Goal: Information Seeking & Learning: Compare options

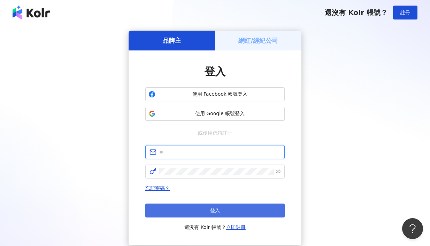
type input "**********"
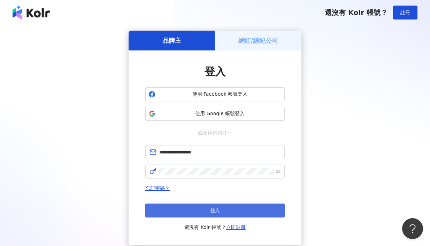
click at [213, 209] on span "登入" at bounding box center [215, 211] width 10 height 6
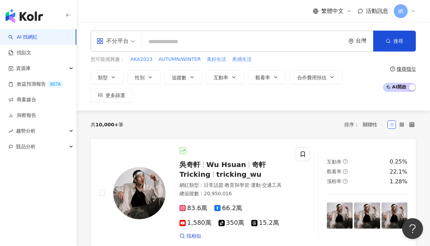
click at [116, 38] on div "不分平台" at bounding box center [112, 41] width 32 height 11
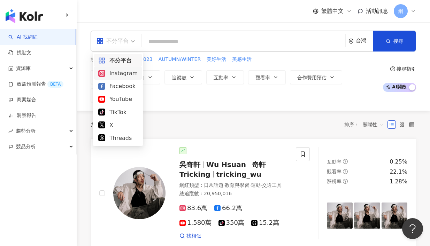
click at [122, 72] on div "Instagram" at bounding box center [117, 73] width 39 height 9
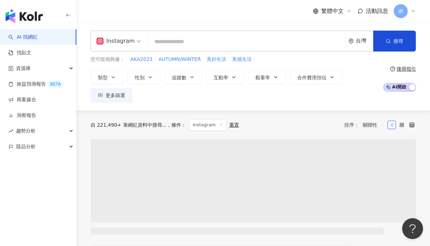
click at [178, 43] on input "search" at bounding box center [246, 41] width 192 height 13
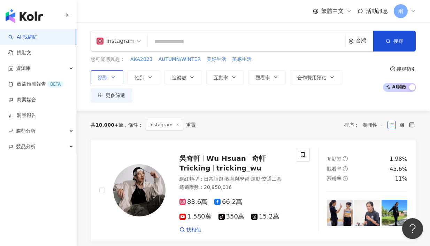
click at [114, 78] on icon "button" at bounding box center [113, 78] width 6 height 6
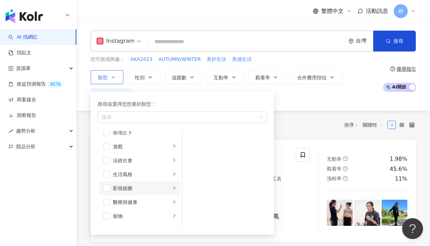
scroll to position [133, 0]
click at [158, 160] on div "生活風格" at bounding box center [142, 160] width 58 height 8
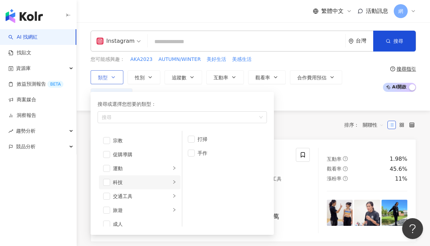
scroll to position [236, 0]
click at [163, 181] on div "科技" at bounding box center [142, 182] width 58 height 8
click at [212, 152] on div "3C家電" at bounding box center [229, 153] width 64 height 8
click at [306, 111] on div "共 10,000+ 筆 條件 ： Instagram 重置 排序： 關聯性" at bounding box center [253, 125] width 325 height 29
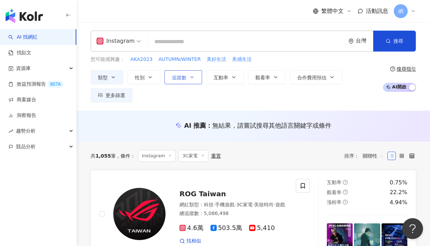
click at [183, 81] on button "追蹤數" at bounding box center [183, 77] width 38 height 14
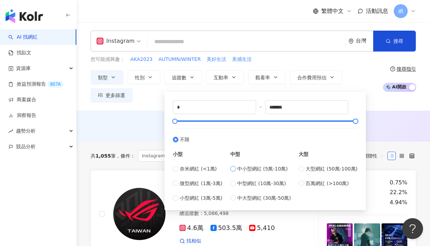
type input "*****"
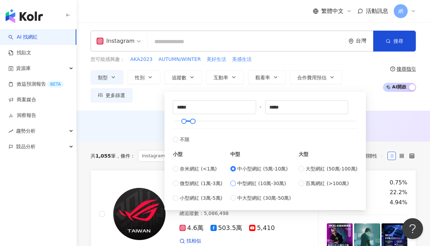
type input "******"
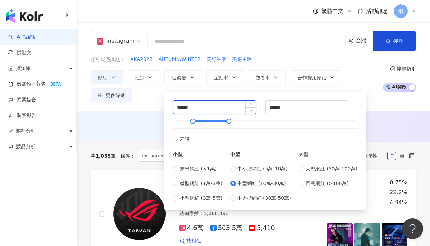
click at [185, 106] on input "******" at bounding box center [214, 107] width 83 height 13
type input "*****"
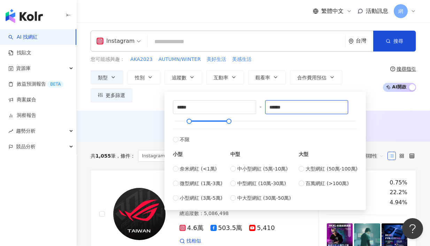
drag, startPoint x: 291, startPoint y: 108, endPoint x: 257, endPoint y: 110, distance: 34.5
click at [256, 109] on div "***** - ****** 不限 小型 奈米網紅 (<1萬) 微型網紅 (1萬-3萬) 小型網紅 (3萬-5萬) 中型 中小型網紅 (5萬-10萬) 中型網…" at bounding box center [265, 151] width 185 height 102
click at [391, 120] on div "AI 推薦 ： 無結果，請嘗試搜尋其他語言關鍵字或條件" at bounding box center [253, 126] width 353 height 31
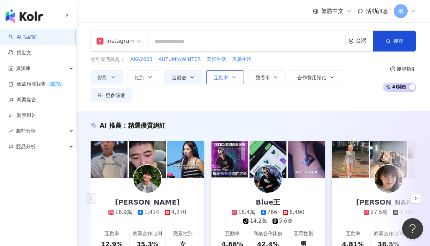
click at [235, 80] on icon "button" at bounding box center [234, 78] width 6 height 6
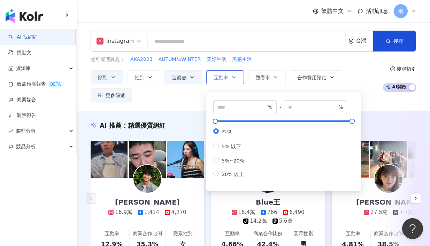
click at [235, 78] on icon "button" at bounding box center [234, 78] width 6 height 6
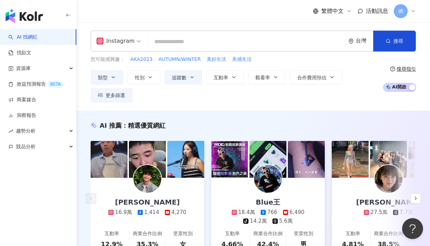
click at [272, 86] on div "類型 性別 追蹤數 互動率 觀看率 合作費用預估 更多篩選 ***** - ****** 不限 小型 奈米網紅 (<1萬) 微型網紅 (1萬-3萬) 小型網紅…" at bounding box center [235, 86] width 288 height 32
click at [272, 80] on button "觀看率" at bounding box center [267, 77] width 38 height 14
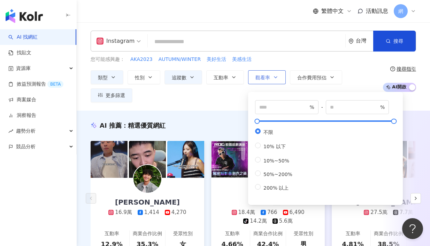
click at [272, 80] on button "觀看率" at bounding box center [267, 77] width 38 height 14
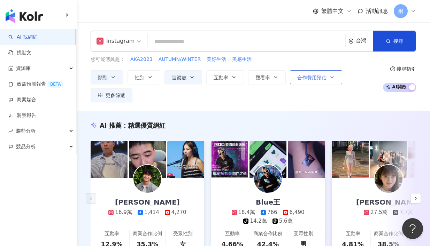
click at [297, 79] on span "合作費用預估" at bounding box center [311, 78] width 29 height 6
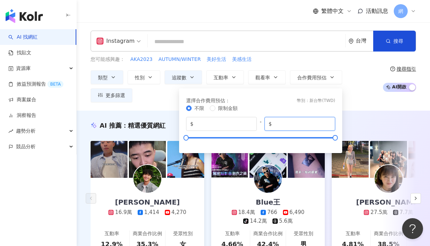
click at [296, 125] on input "*******" at bounding box center [302, 124] width 58 height 8
drag, startPoint x: 302, startPoint y: 122, endPoint x: 233, endPoint y: 124, distance: 68.6
click at [233, 124] on div "$ * - $ *******" at bounding box center [260, 124] width 149 height 14
type input "******"
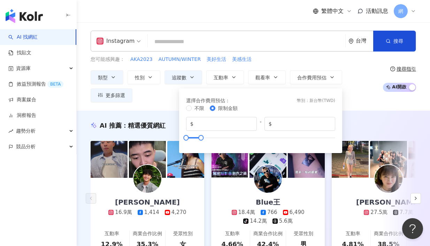
click at [357, 100] on div "類型 性別 追蹤數 互動率 觀看率 合作費用預估 更多篩選 ***** - ****** 不限 小型 奈米網紅 (<1萬) 微型網紅 (1萬-3萬) 小型網紅…" at bounding box center [235, 86] width 288 height 32
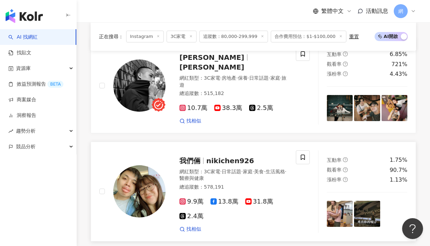
scroll to position [265, 0]
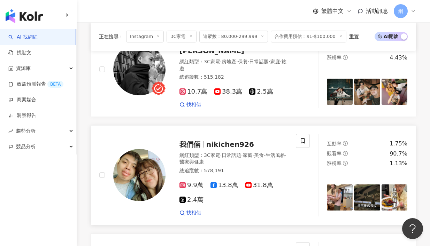
click at [223, 148] on span "nikichen926" at bounding box center [230, 144] width 48 height 8
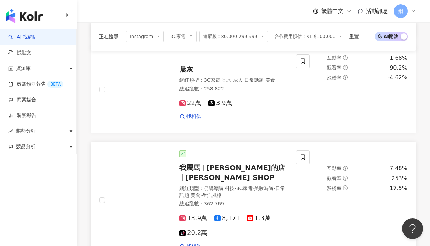
scroll to position [1350, 0]
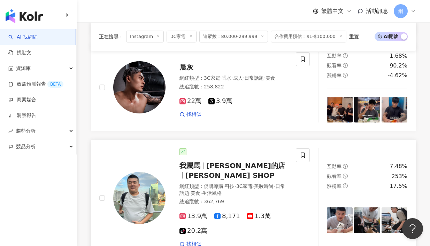
click at [230, 162] on span "馬丁的店" at bounding box center [245, 166] width 79 height 8
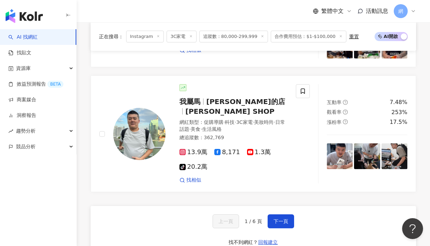
scroll to position [1485, 0]
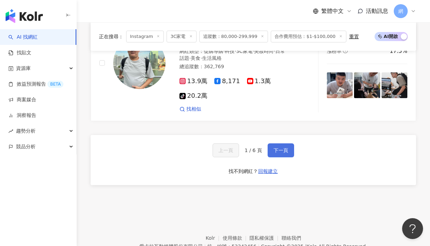
click at [277, 143] on button "下一頁" at bounding box center [280, 150] width 26 height 14
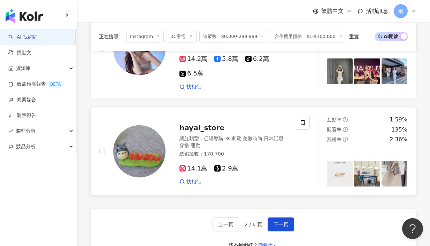
scroll to position [1489, 0]
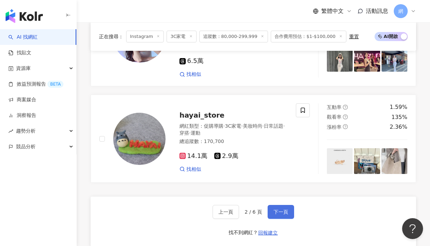
click at [286, 205] on button "下一頁" at bounding box center [280, 212] width 26 height 14
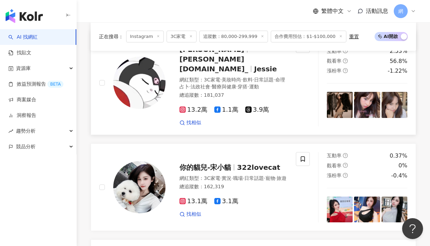
scroll to position [685, 0]
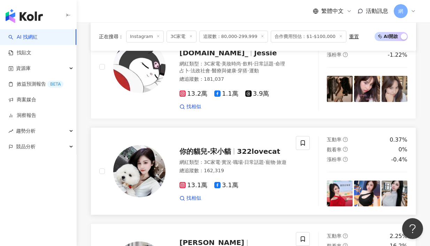
click at [244, 147] on span "322lovecat" at bounding box center [258, 151] width 43 height 8
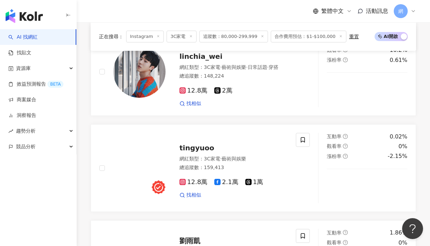
scroll to position [883, 0]
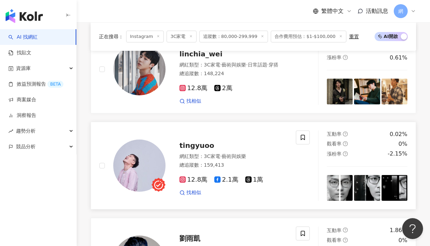
click at [184, 141] on span "tingyuoo" at bounding box center [196, 145] width 35 height 8
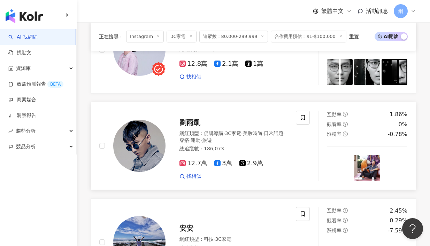
scroll to position [1010, 0]
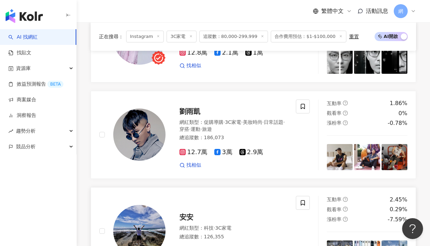
click at [191, 213] on span "安安" at bounding box center [186, 217] width 14 height 8
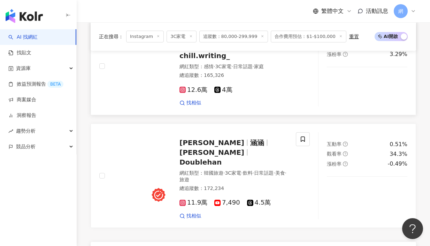
scroll to position [1290, 0]
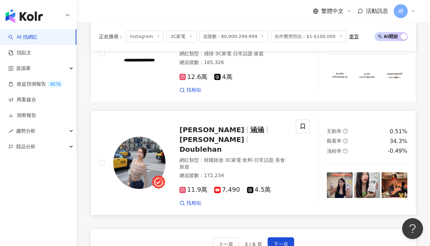
click at [221, 145] on span "Doublehan" at bounding box center [200, 149] width 42 height 8
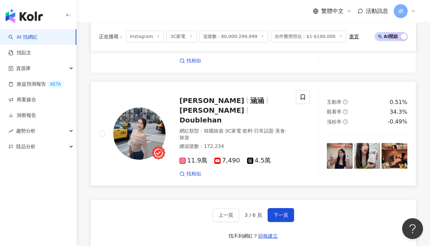
scroll to position [1379, 0]
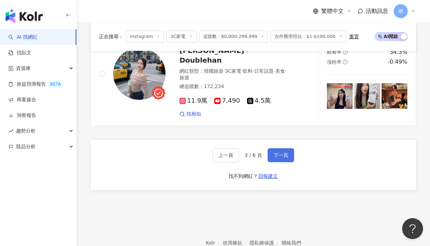
click at [277, 148] on button "下一頁" at bounding box center [280, 155] width 26 height 14
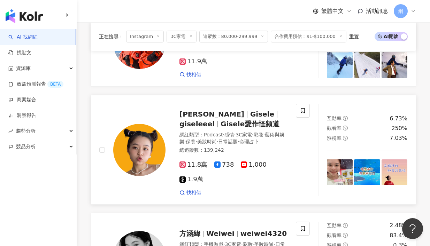
scroll to position [286, 0]
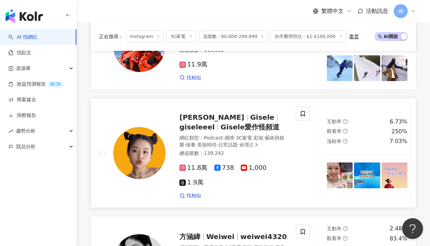
click at [250, 121] on span "Gisele" at bounding box center [262, 117] width 24 height 8
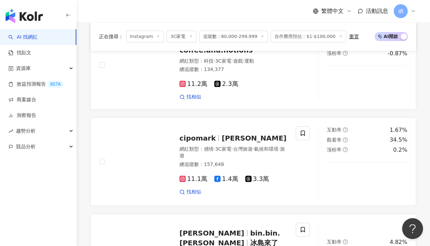
scroll to position [784, 0]
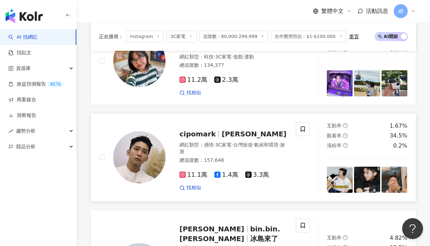
click at [230, 130] on span "周信佐" at bounding box center [253, 134] width 65 height 8
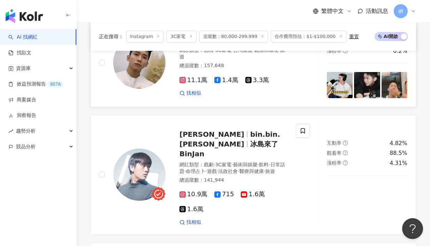
scroll to position [886, 0]
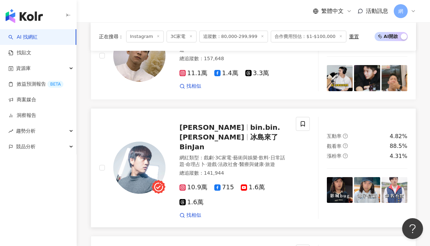
click at [252, 133] on span "冰島來了 BinJan" at bounding box center [228, 142] width 99 height 18
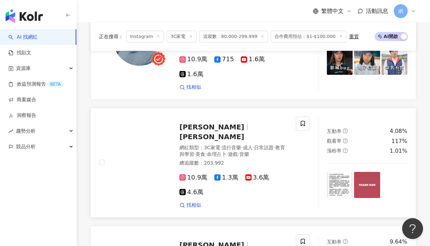
scroll to position [1014, 0]
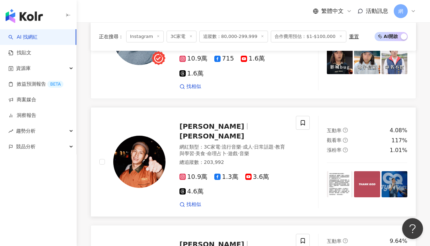
click at [196, 122] on span "阿夫 Suhf" at bounding box center [211, 126] width 65 height 8
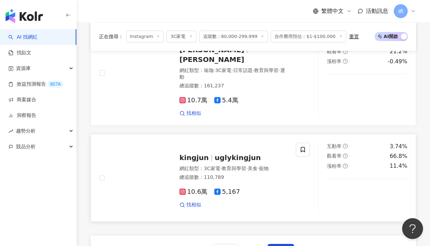
scroll to position [1224, 0]
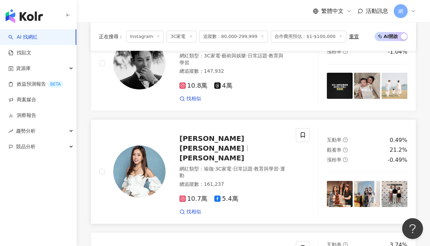
click at [244, 154] on span "于長君" at bounding box center [211, 158] width 65 height 8
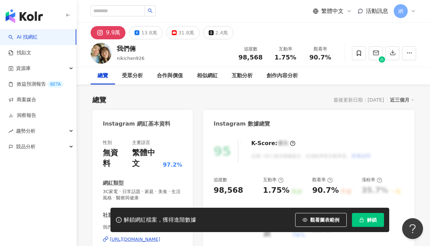
click at [391, 43] on div at bounding box center [384, 53] width 64 height 21
click at [413, 53] on button "button" at bounding box center [409, 53] width 14 height 14
click at [398, 142] on div "95 K-Score : 優良 近期一到三個月積極發文，且漲粉率與互動率高。 查看說明" at bounding box center [308, 151] width 190 height 23
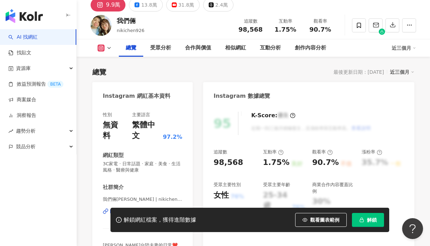
scroll to position [4, 0]
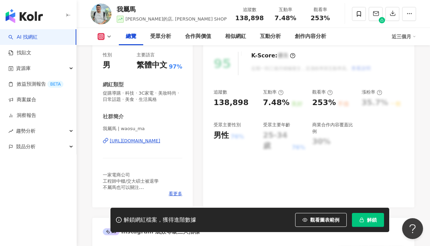
scroll to position [101, 0]
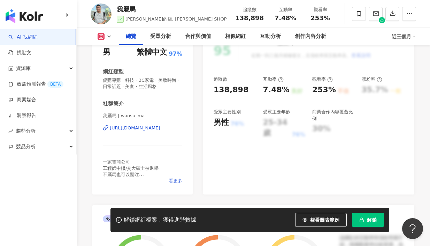
click at [173, 178] on span "看更多" at bounding box center [176, 181] width 14 height 6
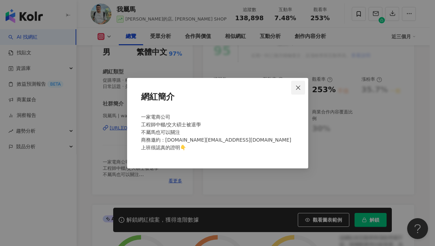
click at [301, 87] on icon "close" at bounding box center [298, 88] width 6 height 6
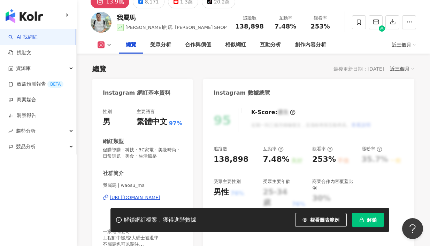
scroll to position [30, 0]
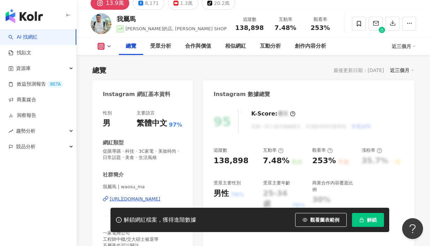
click at [99, 47] on icon at bounding box center [101, 47] width 4 height 4
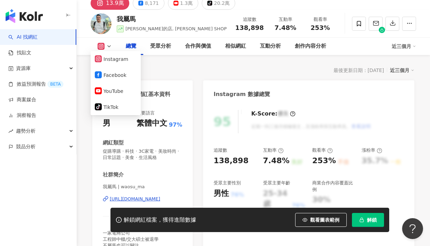
click at [100, 47] on icon at bounding box center [101, 47] width 4 height 4
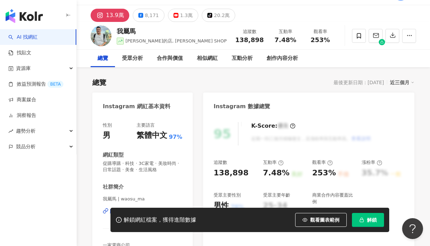
scroll to position [13, 0]
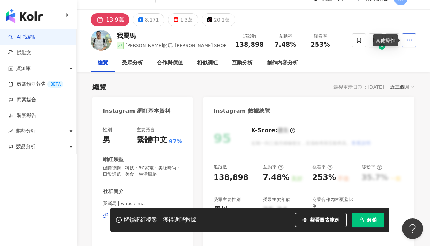
click at [414, 41] on button "button" at bounding box center [409, 40] width 14 height 14
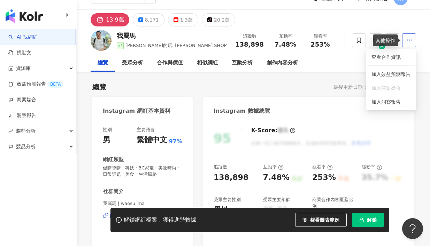
click at [413, 42] on button "button" at bounding box center [409, 40] width 14 height 14
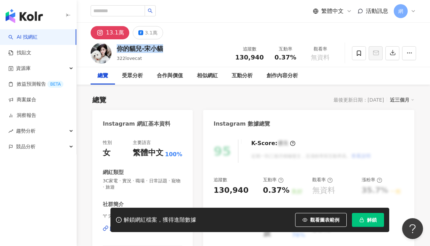
drag, startPoint x: 117, startPoint y: 51, endPoint x: 170, endPoint y: 46, distance: 53.2
click at [165, 47] on div "你的貓兒-宋小貓 322lovecat 追蹤數 130,940 互動率 0.37% 觀看率 無資料" at bounding box center [253, 53] width 353 height 28
copy div "你的貓兒-宋小貓"
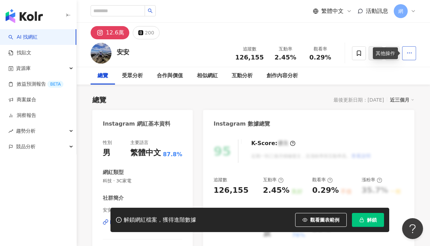
click at [405, 55] on button "button" at bounding box center [409, 53] width 14 height 14
click at [406, 54] on icon "button" at bounding box center [409, 53] width 6 height 6
click at [121, 54] on div "安安" at bounding box center [123, 52] width 13 height 9
drag, startPoint x: 112, startPoint y: 55, endPoint x: 108, endPoint y: 57, distance: 4.2
click at [112, 55] on div "安安 追蹤數 126,155 互動率 2.45% 觀看率 0.29%" at bounding box center [253, 53] width 353 height 28
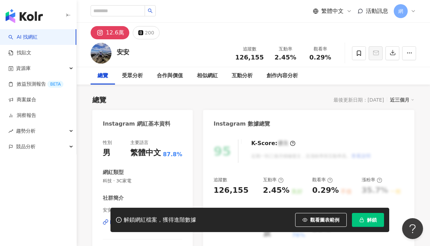
click at [103, 59] on img at bounding box center [101, 53] width 21 height 21
drag, startPoint x: 130, startPoint y: 53, endPoint x: 107, endPoint y: 48, distance: 23.7
click at [103, 52] on div "安安 追蹤數 126,155 互動率 2.45% 觀看率 0.29%" at bounding box center [253, 53] width 353 height 28
copy div "安安"
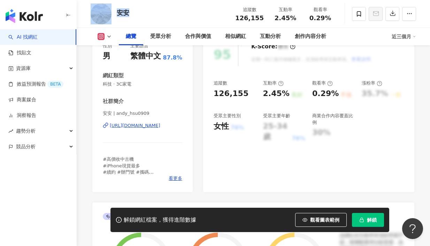
scroll to position [104, 0]
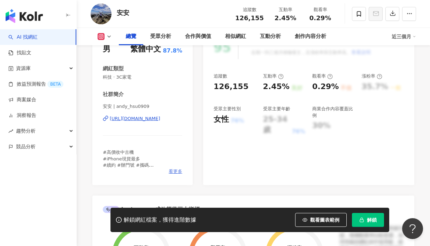
click at [174, 171] on span "看更多" at bounding box center [176, 172] width 14 height 6
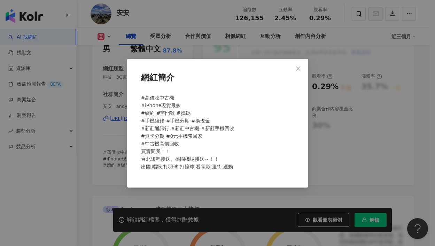
click at [295, 68] on icon "close" at bounding box center [298, 69] width 6 height 6
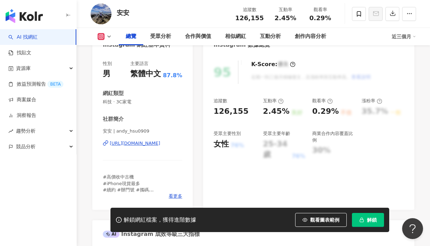
scroll to position [78, 0]
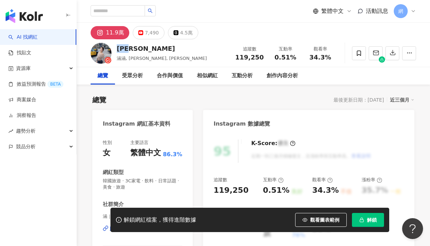
drag, startPoint x: 117, startPoint y: 49, endPoint x: 138, endPoint y: 51, distance: 20.6
click at [138, 51] on div "[PERSON_NAME]" at bounding box center [162, 48] width 90 height 9
copy div "[PERSON_NAME]"
drag, startPoint x: 161, startPoint y: 57, endPoint x: 116, endPoint y: 54, distance: 45.4
click at [116, 54] on div "[PERSON_NAME]涵, [PERSON_NAME], [PERSON_NAME] 追蹤數 119,250 互動率 0.51% 觀看率 34.3%" at bounding box center [253, 53] width 353 height 28
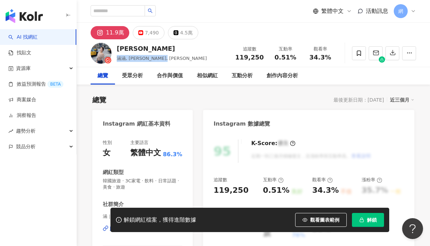
copy span "涵涵, [PERSON_NAME], [PERSON_NAME]"
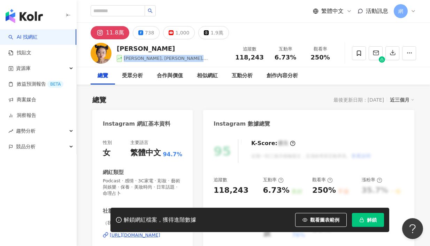
drag, startPoint x: 198, startPoint y: 60, endPoint x: 125, endPoint y: 61, distance: 73.1
click at [125, 61] on div "[PERSON_NAME], [PERSON_NAME], [PERSON_NAME]愛作怪頻道 追蹤數 118,243 互動率 6.73% 觀看率 250%" at bounding box center [253, 53] width 353 height 28
copy span "[PERSON_NAME], [PERSON_NAME], [PERSON_NAME]愛作怪頻道"
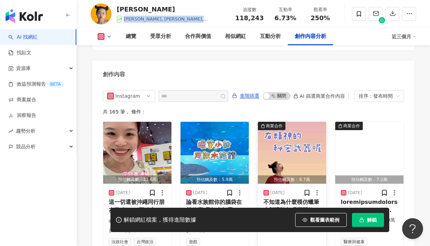
scroll to position [2149, 0]
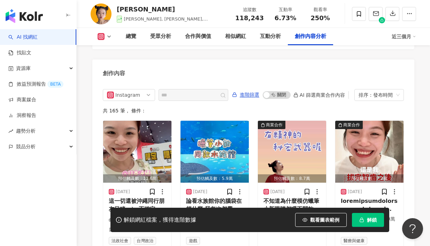
click at [408, 98] on div "Instagram 進階篩選 啟動 關閉 AI 篩選商業合作內容 排序：發布時間 共 165 筆 ， 條件： 預估觸及數：11.6萬 [DATE] 這一切還被…" at bounding box center [253, 171] width 322 height 179
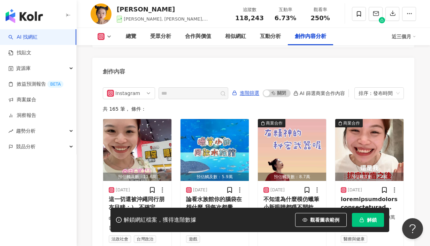
scroll to position [2120, 0]
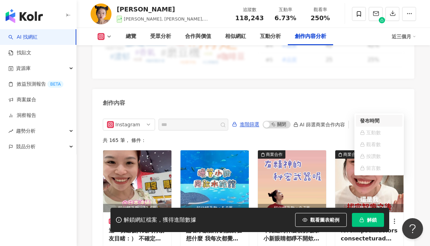
click at [384, 119] on div "排序：發布時間" at bounding box center [375, 124] width 35 height 11
click at [385, 119] on div "排序：發布時間" at bounding box center [375, 124] width 35 height 11
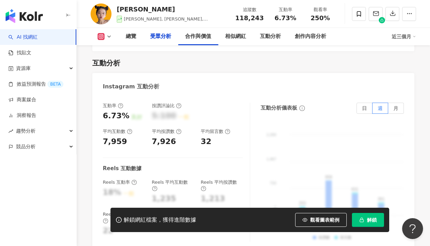
scroll to position [926, 0]
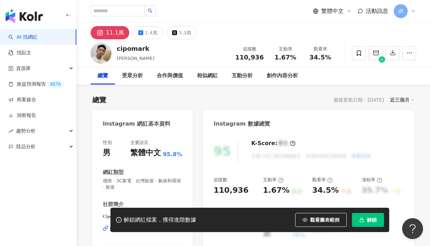
drag, startPoint x: 142, startPoint y: 62, endPoint x: 119, endPoint y: 58, distance: 23.3
click at [118, 58] on div "cipomark 周信佐 追蹤數 110,936 互動率 1.67% 觀看率 34.5%" at bounding box center [253, 53] width 353 height 28
drag, startPoint x: 119, startPoint y: 58, endPoint x: 132, endPoint y: 55, distance: 13.3
click at [130, 55] on div "周信佐" at bounding box center [136, 58] width 38 height 7
drag, startPoint x: 130, startPoint y: 58, endPoint x: 120, endPoint y: 57, distance: 9.4
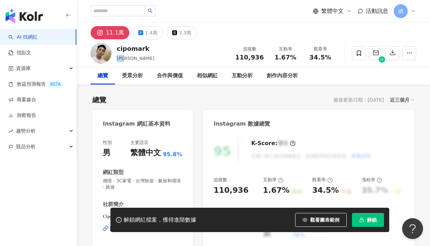
click at [117, 58] on div "周信佐" at bounding box center [136, 58] width 38 height 7
copy span "周信佐"
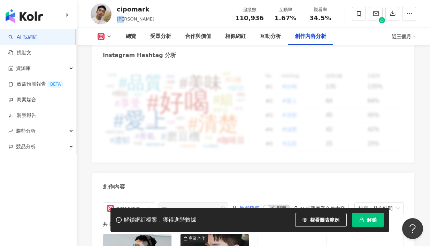
scroll to position [1871, 0]
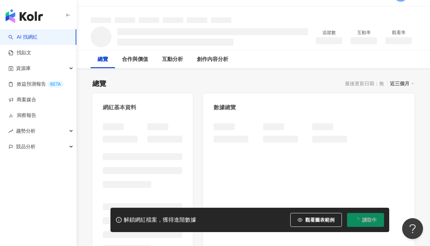
scroll to position [18, 0]
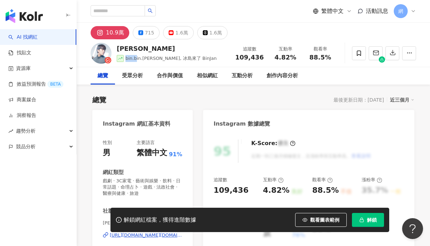
drag, startPoint x: 182, startPoint y: 59, endPoint x: 126, endPoint y: 61, distance: 56.1
click at [126, 61] on div "bin.bin.jan, 冰島來了 BinJan" at bounding box center [170, 58] width 91 height 7
drag, startPoint x: 138, startPoint y: 60, endPoint x: 149, endPoint y: 61, distance: 11.8
click at [138, 60] on span "bin.bin.jan, 冰島來了 BinJan" at bounding box center [170, 58] width 91 height 5
drag, startPoint x: 182, startPoint y: 58, endPoint x: 155, endPoint y: 52, distance: 28.2
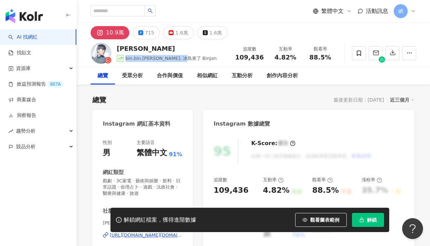
click at [131, 58] on span "bin.bin.jan, 冰島來了 BinJan" at bounding box center [170, 58] width 91 height 5
copy span "bin.bin.jan, 冰島來了 BinJan"
drag, startPoint x: 153, startPoint y: 60, endPoint x: 140, endPoint y: 58, distance: 12.6
click at [153, 59] on span "bin.bin.jan, 冰島來了 BinJan" at bounding box center [170, 58] width 91 height 5
drag, startPoint x: 126, startPoint y: 58, endPoint x: 188, endPoint y: 57, distance: 62.7
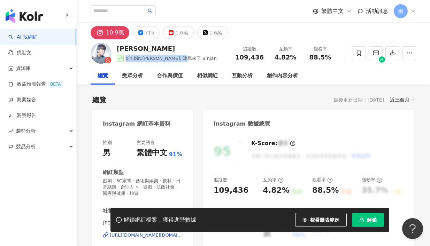
click at [188, 57] on div "詹彬 bin.bin.jan, 冰島來了 BinJan 追蹤數 109,436 互動率 4.82% 觀看率 88.5%" at bounding box center [253, 53] width 353 height 28
copy span "bin.bin.jan, 冰島來了 BinJan"
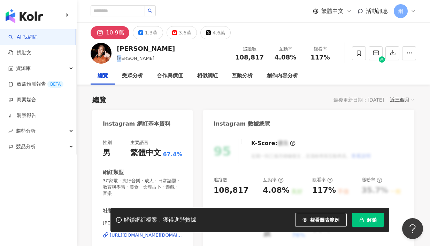
drag, startPoint x: 126, startPoint y: 58, endPoint x: 115, endPoint y: 59, distance: 10.8
click at [115, 59] on div "[PERSON_NAME]夫 追蹤數 108,817 互動率 4.08% 觀看率 117%" at bounding box center [253, 53] width 353 height 28
copy span "[PERSON_NAME]"
click at [114, 13] on input "search" at bounding box center [118, 10] width 54 height 11
click at [119, 13] on input "search" at bounding box center [118, 10] width 54 height 11
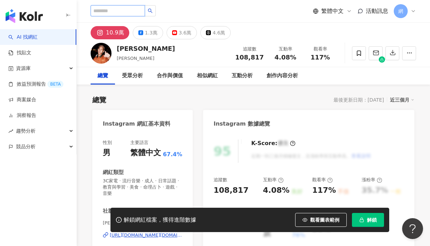
paste input "*******"
type input "*******"
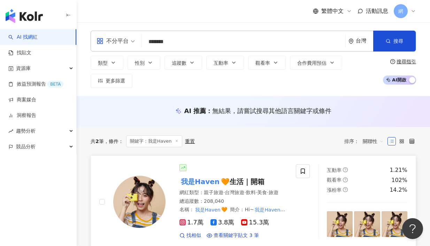
click at [201, 184] on mark "我是Haven" at bounding box center [199, 181] width 41 height 11
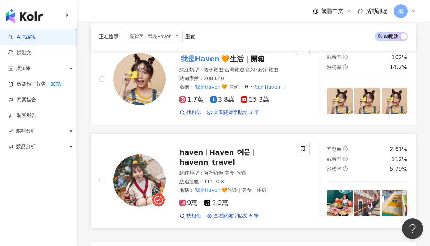
scroll to position [123, 0]
click at [210, 157] on span "Haven 혜문" at bounding box center [229, 153] width 41 height 8
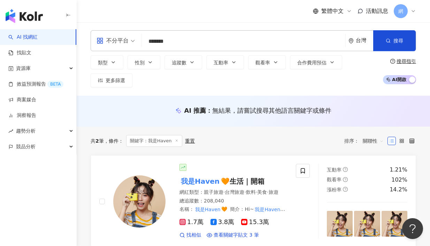
scroll to position [0, 0]
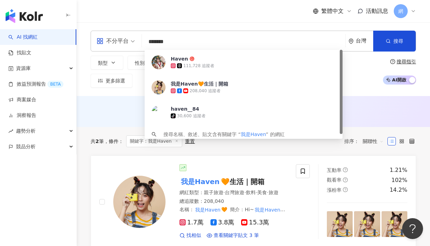
click at [183, 46] on input "*******" at bounding box center [244, 41] width 198 height 13
drag, startPoint x: 178, startPoint y: 42, endPoint x: 122, endPoint y: 39, distance: 56.1
click at [122, 39] on div "不分平台 ******* 台灣 搜尋 https://www.tiktok.com/@haven__84 keyword Haven 111,728 追蹤者 …" at bounding box center [253, 41] width 325 height 21
paste input "**********"
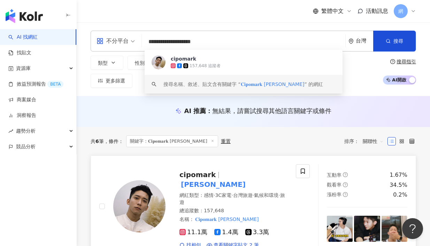
type input "**********"
click at [216, 179] on div "cipomark 周信佐" at bounding box center [233, 180] width 108 height 20
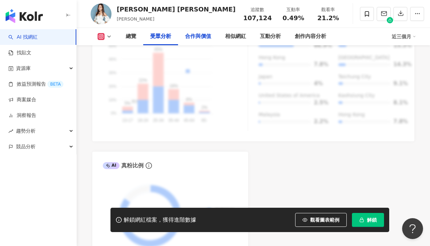
scroll to position [618, 0]
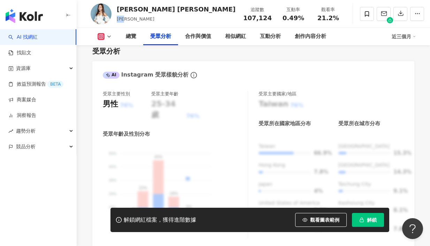
drag, startPoint x: 130, startPoint y: 20, endPoint x: 118, endPoint y: 21, distance: 11.5
click at [118, 20] on span "于長君" at bounding box center [136, 18] width 38 height 5
copy span "于長君"
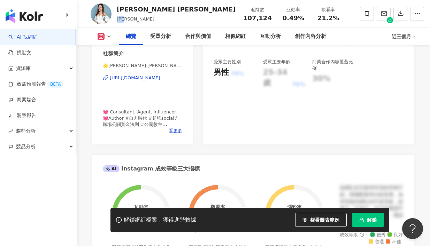
scroll to position [0, 0]
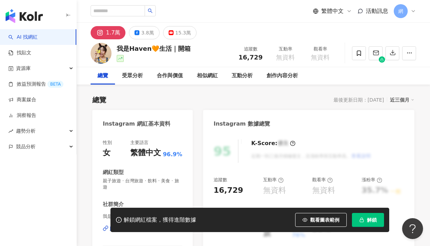
click at [406, 149] on div "95 K-Score : 優良 近期一到三個月積極發文，且漲粉率與互動率高。 查看說明 追蹤數 16,729 互動率 無資料 觀看率 無資料 漲粉率 35.7…" at bounding box center [308, 208] width 211 height 150
click at [367, 223] on span "解鎖" at bounding box center [372, 220] width 10 height 6
click at [390, 54] on icon "button" at bounding box center [392, 52] width 5 height 5
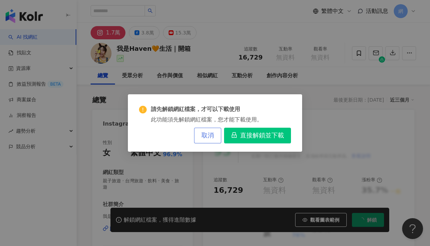
click at [204, 138] on span "取消" at bounding box center [207, 136] width 13 height 8
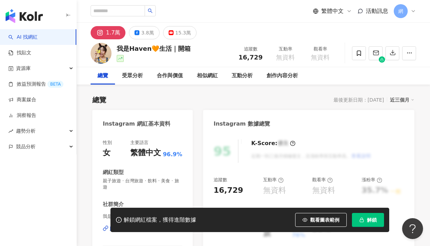
click at [401, 100] on div "近三個月" at bounding box center [402, 99] width 24 height 9
click at [407, 127] on span "近六個月" at bounding box center [410, 128] width 20 height 8
click at [390, 54] on icon "button" at bounding box center [392, 52] width 5 height 5
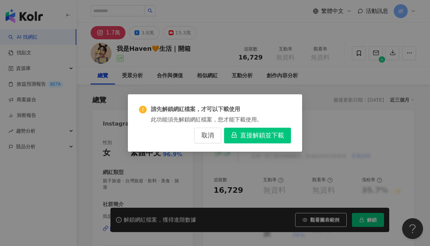
click at [275, 136] on span "直接解鎖並下載" at bounding box center [262, 136] width 44 height 8
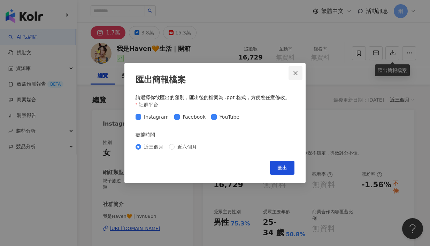
click at [293, 74] on icon "close" at bounding box center [296, 73] width 6 height 6
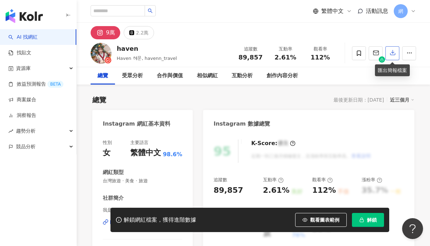
click at [393, 56] on button "button" at bounding box center [392, 53] width 14 height 14
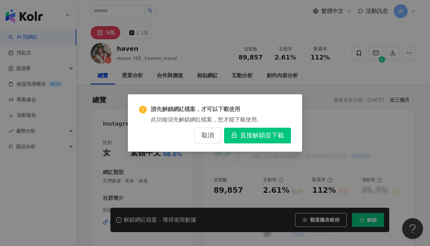
drag, startPoint x: 204, startPoint y: 133, endPoint x: 230, endPoint y: 127, distance: 26.4
click at [204, 133] on span "取消" at bounding box center [207, 136] width 13 height 8
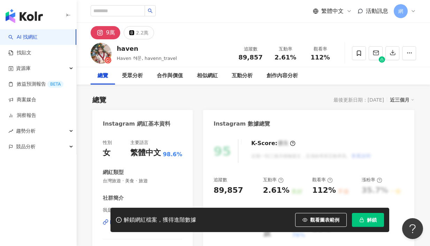
click at [397, 102] on div "近三個月" at bounding box center [402, 99] width 24 height 9
drag, startPoint x: 400, startPoint y: 102, endPoint x: 398, endPoint y: 81, distance: 21.7
click at [400, 102] on div "近三個月" at bounding box center [402, 99] width 24 height 9
click at [393, 52] on icon "button" at bounding box center [392, 52] width 6 height 6
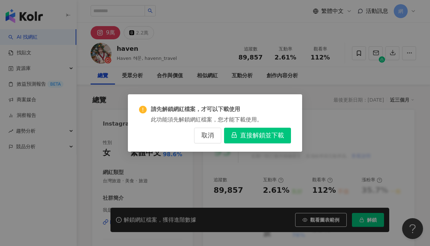
click at [264, 134] on span "直接解鎖並下載" at bounding box center [262, 136] width 44 height 8
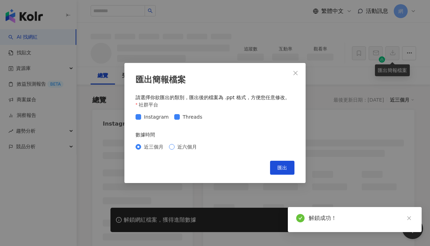
click at [188, 147] on span "近六個月" at bounding box center [186, 147] width 25 height 8
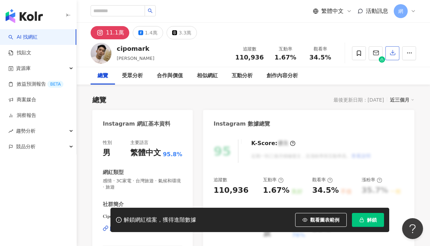
click at [392, 54] on icon "button" at bounding box center [392, 52] width 6 height 6
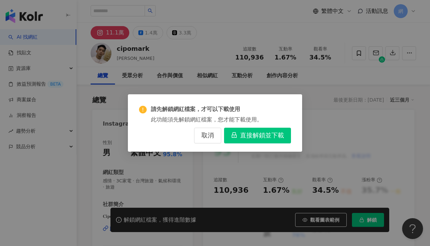
click at [244, 134] on span "直接解鎖並下載" at bounding box center [262, 136] width 44 height 8
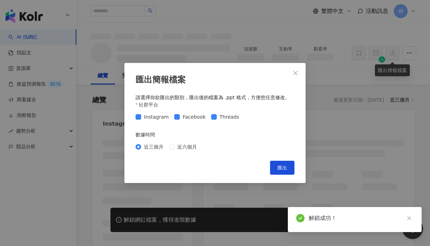
drag, startPoint x: 185, startPoint y: 147, endPoint x: 226, endPoint y: 156, distance: 41.7
click at [185, 147] on span "近六個月" at bounding box center [186, 147] width 25 height 8
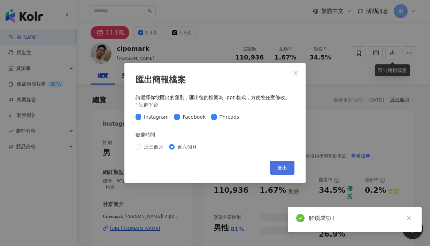
click at [288, 168] on button "匯出" at bounding box center [282, 168] width 24 height 14
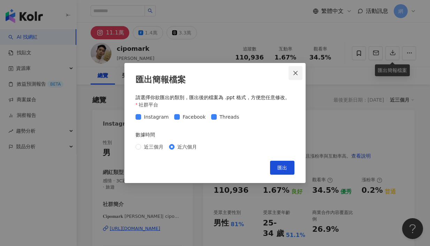
click at [295, 73] on icon "close" at bounding box center [296, 73] width 6 height 6
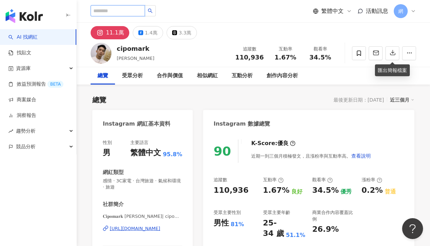
click at [118, 9] on input "search" at bounding box center [118, 10] width 54 height 11
paste input "***"
type input "***"
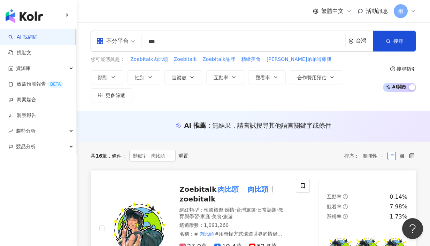
click at [225, 191] on mark "肉比頭" at bounding box center [228, 189] width 24 height 11
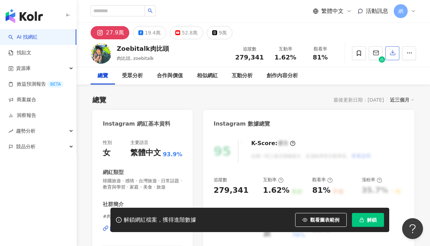
click at [395, 52] on icon "button" at bounding box center [392, 52] width 6 height 6
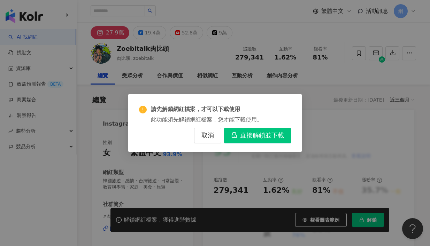
click at [248, 135] on span "直接解鎖並下載" at bounding box center [262, 136] width 44 height 8
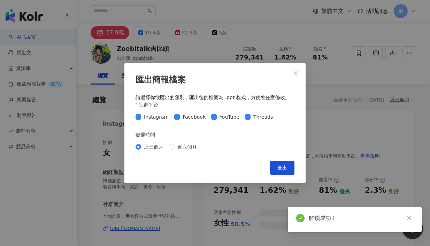
click at [194, 146] on span "近六個月" at bounding box center [186, 147] width 25 height 8
click at [278, 169] on span "匯出" at bounding box center [282, 168] width 10 height 6
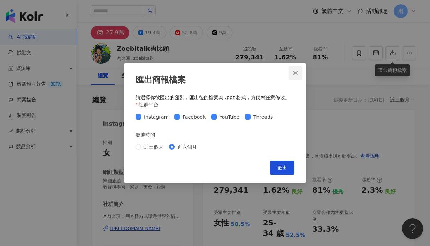
click at [295, 72] on icon "close" at bounding box center [296, 73] width 6 height 6
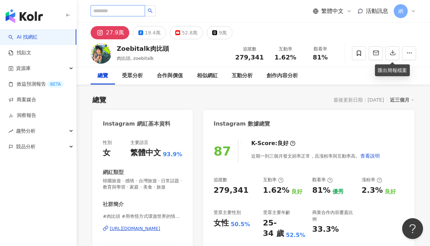
click at [107, 11] on input "search" at bounding box center [118, 10] width 54 height 11
paste input "****"
type input "****"
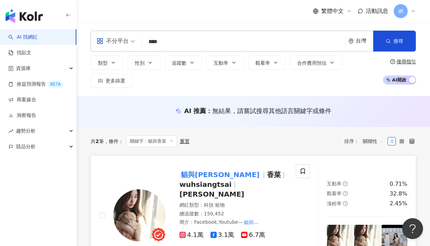
click at [232, 180] on span "wuhsiangtsai" at bounding box center [205, 184] width 52 height 8
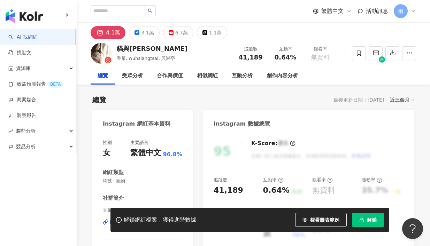
click at [405, 104] on div "總覽 最後更新日期：[DATE] 近三個月" at bounding box center [253, 100] width 322 height 10
click at [393, 50] on icon "button" at bounding box center [392, 52] width 6 height 6
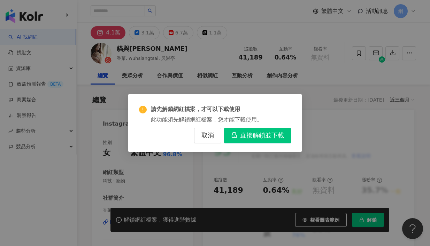
click at [274, 134] on span "直接解鎖並下載" at bounding box center [262, 136] width 44 height 8
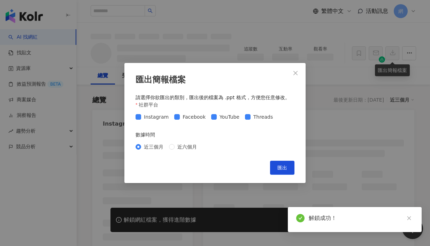
click at [186, 142] on div "近三個月 近六個月" at bounding box center [214, 146] width 159 height 11
drag, startPoint x: 186, startPoint y: 145, endPoint x: 230, endPoint y: 154, distance: 44.9
click at [186, 145] on span "近六個月" at bounding box center [186, 147] width 25 height 8
click at [286, 171] on button "匯出" at bounding box center [282, 168] width 24 height 14
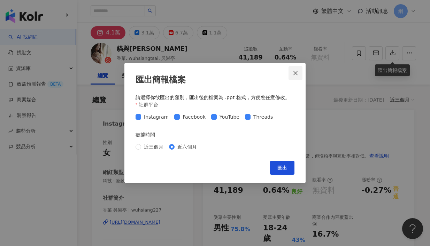
click at [294, 74] on icon "close" at bounding box center [295, 73] width 4 height 4
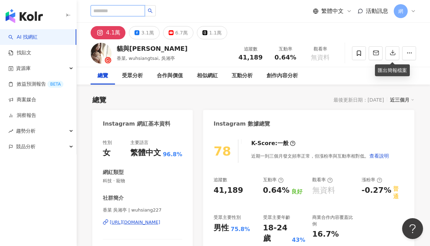
click at [133, 11] on input "search" at bounding box center [118, 10] width 54 height 11
paste input "**********"
type input "**********"
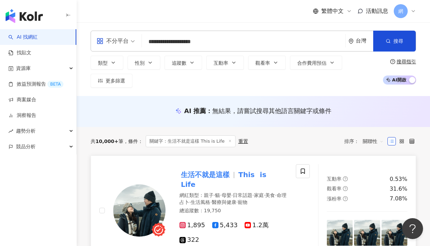
click at [246, 173] on mark "This" at bounding box center [246, 174] width 19 height 11
drag, startPoint x: 173, startPoint y: 42, endPoint x: 213, endPoint y: 40, distance: 40.4
click at [173, 41] on input "**********" at bounding box center [244, 41] width 198 height 13
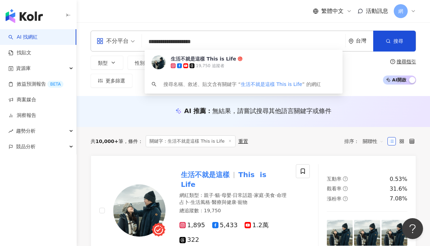
drag, startPoint x: 240, startPoint y: 40, endPoint x: 124, endPoint y: 40, distance: 115.6
click at [125, 40] on div "**********" at bounding box center [253, 41] width 325 height 21
paste input "search"
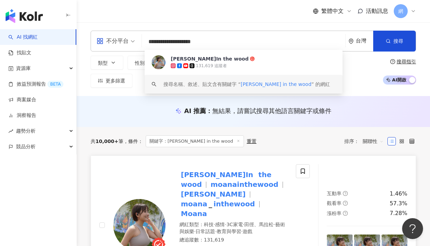
click at [203, 179] on div "莫娜In the wood moanainthewood 莫娜 moana _ inthewood Moana" at bounding box center [233, 194] width 108 height 49
drag, startPoint x: 215, startPoint y: 44, endPoint x: 119, endPoint y: 42, distance: 96.1
click at [120, 42] on div "**********" at bounding box center [253, 41] width 325 height 21
paste input "search"
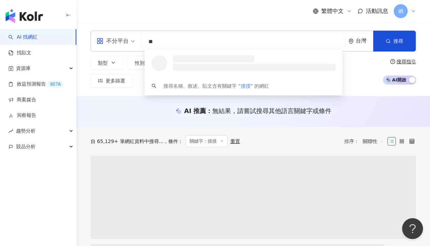
type input "**"
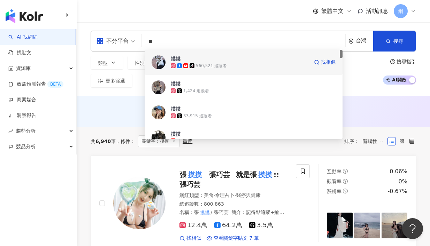
click at [210, 63] on div "560,521 追蹤者" at bounding box center [211, 66] width 31 height 6
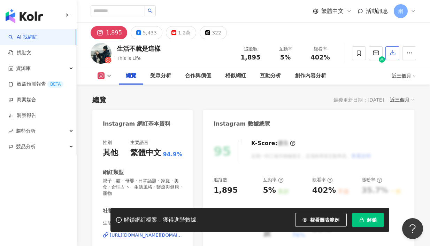
click at [392, 56] on icon "button" at bounding box center [392, 52] width 6 height 6
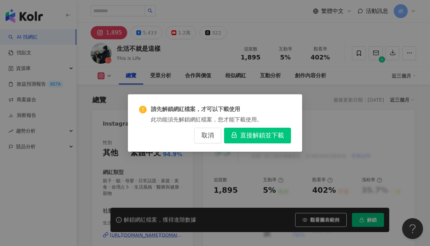
click at [245, 135] on span "直接解鎖並下載" at bounding box center [262, 136] width 44 height 8
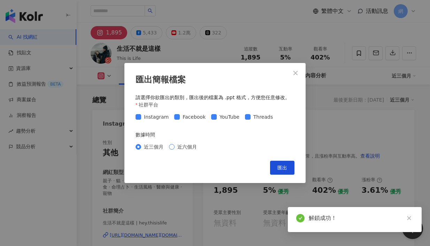
drag, startPoint x: 186, startPoint y: 148, endPoint x: 212, endPoint y: 158, distance: 27.4
click at [186, 148] on span "近六個月" at bounding box center [186, 147] width 25 height 8
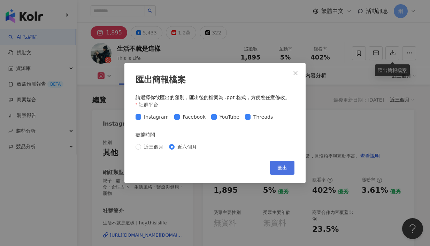
click at [276, 172] on button "匯出" at bounding box center [282, 168] width 24 height 14
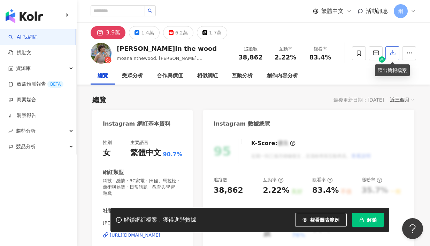
click at [391, 52] on icon "button" at bounding box center [392, 52] width 6 height 6
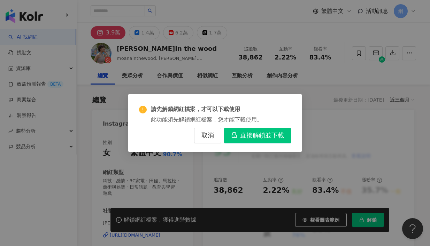
click at [255, 134] on span "直接解鎖並下載" at bounding box center [262, 136] width 44 height 8
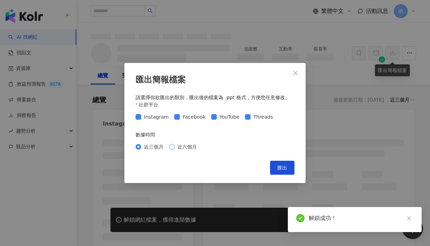
click at [191, 145] on span "近六個月" at bounding box center [186, 147] width 25 height 8
click at [290, 165] on button "匯出" at bounding box center [282, 168] width 24 height 14
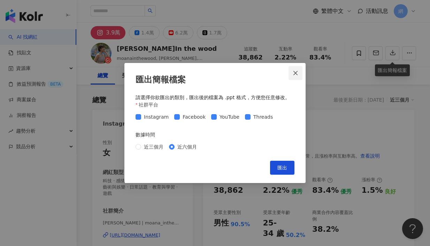
click at [297, 76] on icon "close" at bounding box center [296, 73] width 6 height 6
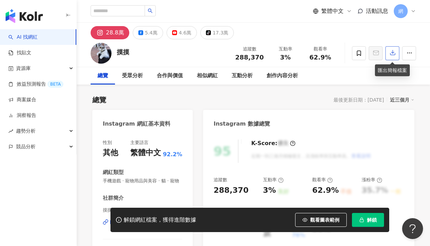
click at [390, 56] on button "button" at bounding box center [392, 53] width 14 height 14
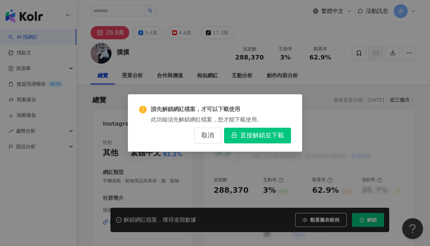
click at [259, 131] on button "直接解鎖並下載" at bounding box center [257, 136] width 67 height 16
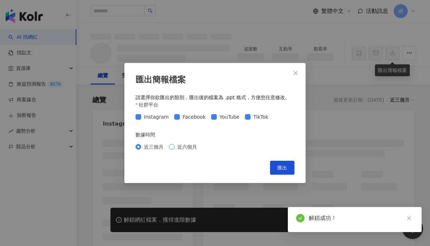
drag, startPoint x: 190, startPoint y: 151, endPoint x: 189, endPoint y: 147, distance: 4.1
click at [189, 150] on div "近三個月 近六個月" at bounding box center [214, 146] width 159 height 11
click at [189, 147] on span "近六個月" at bounding box center [186, 147] width 25 height 8
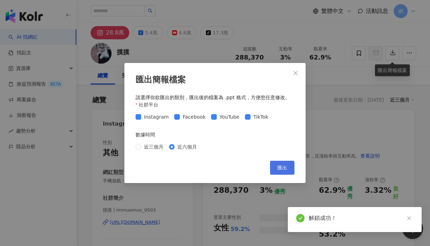
click at [276, 168] on button "匯出" at bounding box center [282, 168] width 24 height 14
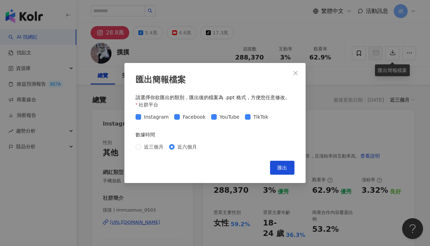
drag, startPoint x: 282, startPoint y: 17, endPoint x: 275, endPoint y: 18, distance: 7.5
click at [282, 17] on div "匯出簡報檔案 請選擇你欲匯出的類別，匯出後的檔案為 .ppt 格式，方便您任意修改。 社群平台 Instagram Facebook YouTube TikT…" at bounding box center [215, 123] width 430 height 246
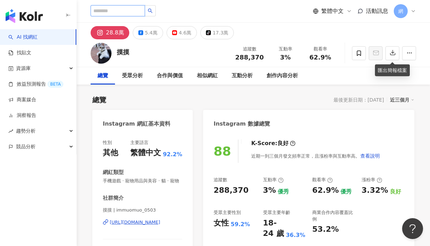
click at [113, 13] on input "search" at bounding box center [118, 10] width 54 height 11
paste input "**********"
type input "**********"
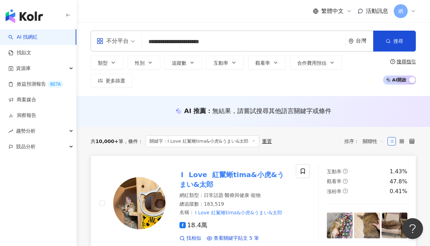
click at [234, 172] on mark "紅鬣蜥tima&小虎&うまい&太郎" at bounding box center [231, 179] width 104 height 21
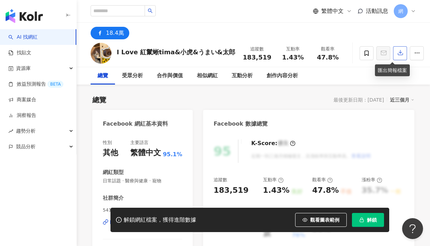
click at [396, 53] on button "button" at bounding box center [400, 53] width 14 height 14
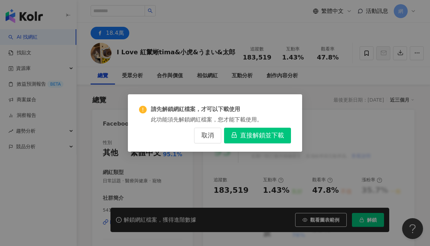
click at [259, 136] on span "直接解鎖並下載" at bounding box center [262, 136] width 44 height 8
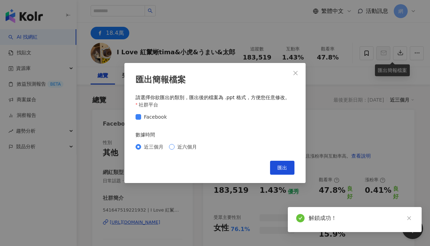
click at [178, 149] on span "近六個月" at bounding box center [186, 147] width 25 height 8
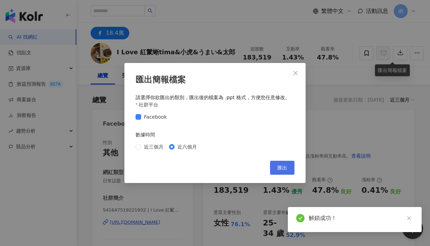
click at [275, 170] on button "匯出" at bounding box center [282, 168] width 24 height 14
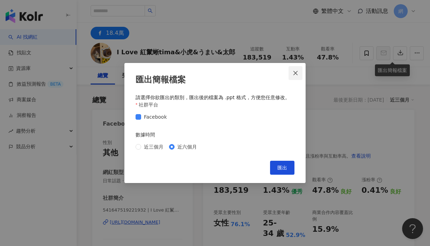
click at [296, 73] on icon "close" at bounding box center [295, 73] width 4 height 4
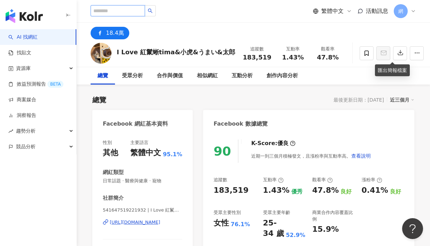
click at [140, 9] on input "search" at bounding box center [118, 10] width 54 height 11
paste input "**********"
type input "**********"
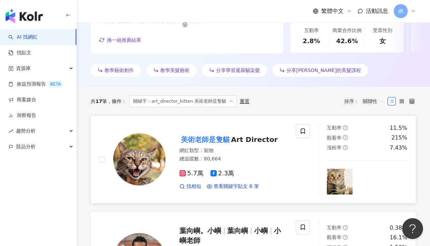
scroll to position [192, 0]
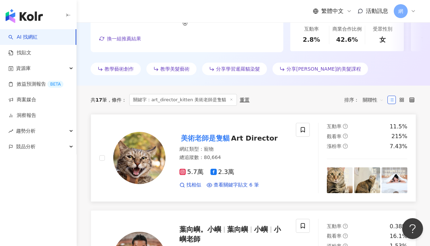
click at [221, 135] on mark "美術老師是隻貓" at bounding box center [205, 138] width 52 height 11
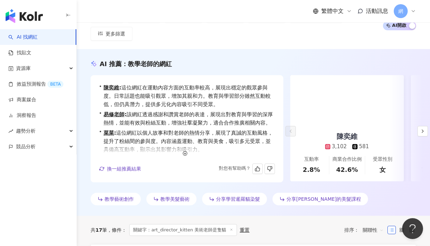
scroll to position [0, 0]
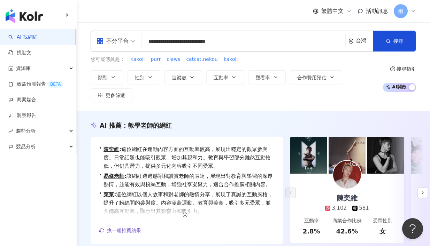
drag, startPoint x: 185, startPoint y: 41, endPoint x: 206, endPoint y: 42, distance: 20.9
click at [186, 41] on input "**********" at bounding box center [244, 41] width 198 height 13
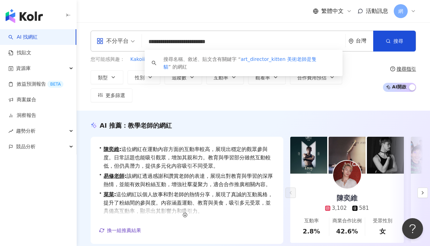
paste input "search"
type input "**********"
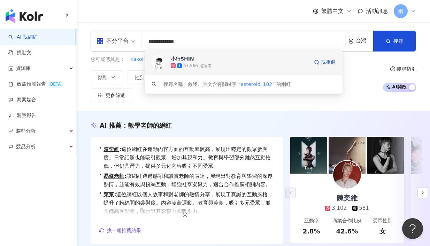
click at [207, 61] on span "小行SHIN" at bounding box center [240, 58] width 138 height 7
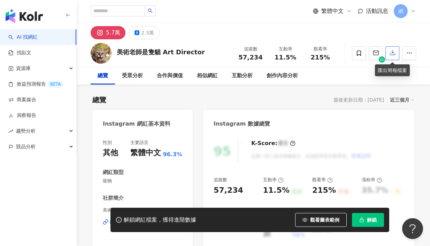
click at [390, 54] on icon "button" at bounding box center [392, 52] width 6 height 6
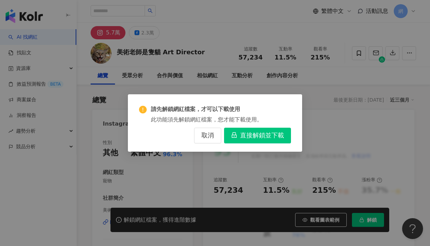
click at [251, 133] on span "直接解鎖並下載" at bounding box center [262, 136] width 44 height 8
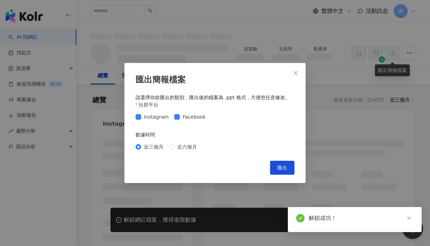
click at [190, 145] on span "近六個月" at bounding box center [186, 147] width 25 height 8
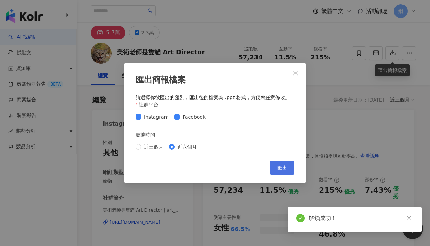
click at [290, 168] on button "匯出" at bounding box center [282, 168] width 24 height 14
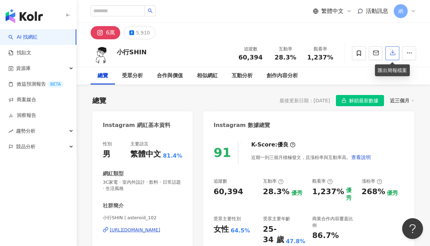
click at [394, 54] on icon "button" at bounding box center [392, 52] width 6 height 6
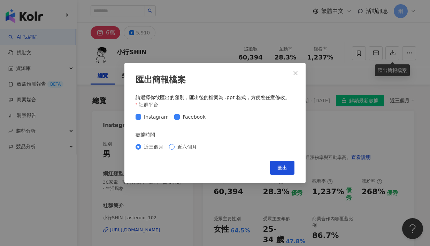
click at [192, 145] on span "近六個月" at bounding box center [186, 147] width 25 height 8
click at [282, 172] on button "匯出" at bounding box center [282, 168] width 24 height 14
click at [293, 72] on icon "close" at bounding box center [296, 73] width 6 height 6
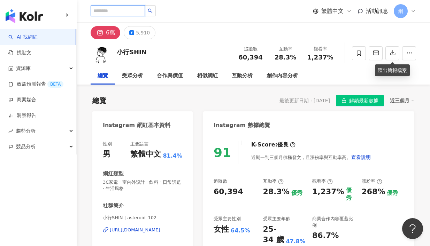
click at [124, 13] on input "search" at bounding box center [118, 10] width 54 height 11
paste input "*******"
type input "*******"
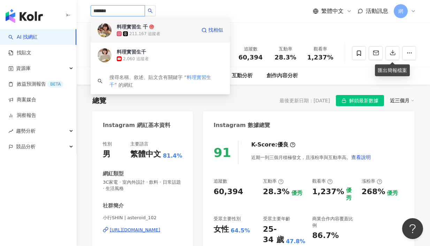
click at [134, 32] on div "211,167 追蹤者" at bounding box center [144, 34] width 31 height 6
